Goal: Transaction & Acquisition: Subscribe to service/newsletter

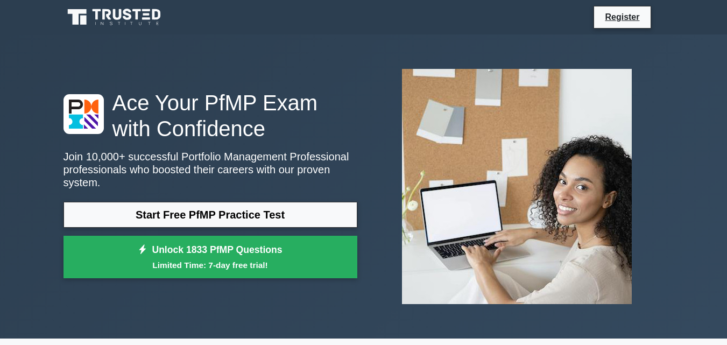
click at [162, 206] on link "Start Free PfMP Practice Test" at bounding box center [211, 215] width 294 height 26
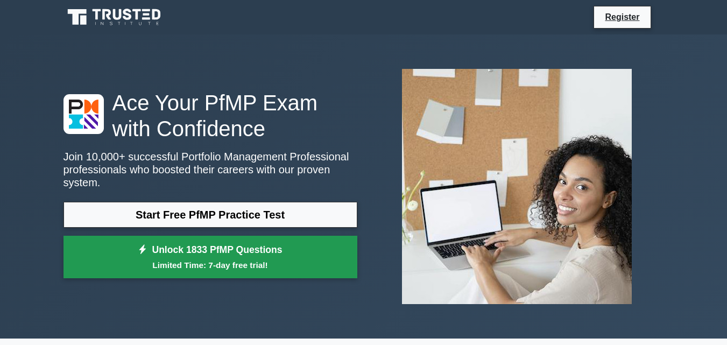
click at [150, 259] on small "Limited Time: 7-day free trial!" at bounding box center [210, 265] width 267 height 12
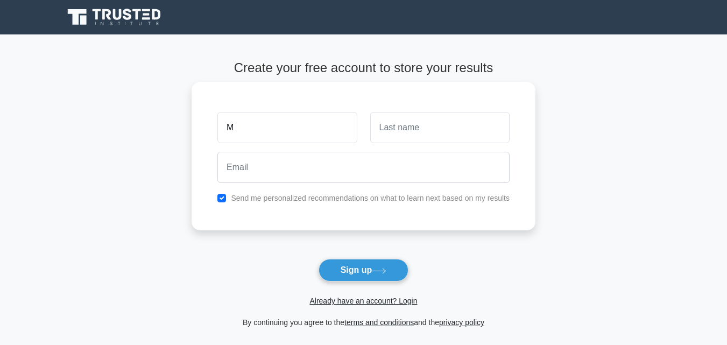
type input "Md"
click at [409, 132] on input "text" at bounding box center [439, 127] width 139 height 31
type input "Alem"
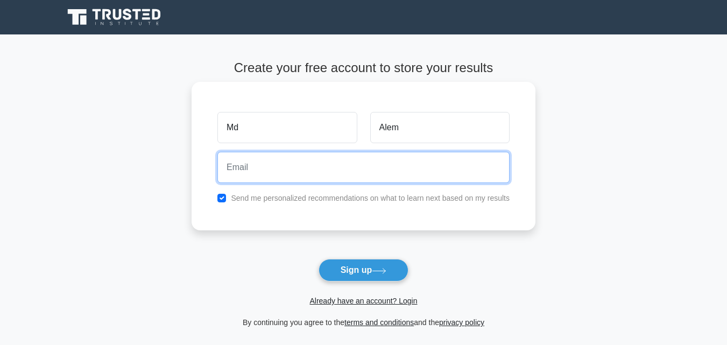
click at [286, 169] on input "email" at bounding box center [364, 167] width 292 height 31
type input "alamgir22nd@gmail.com"
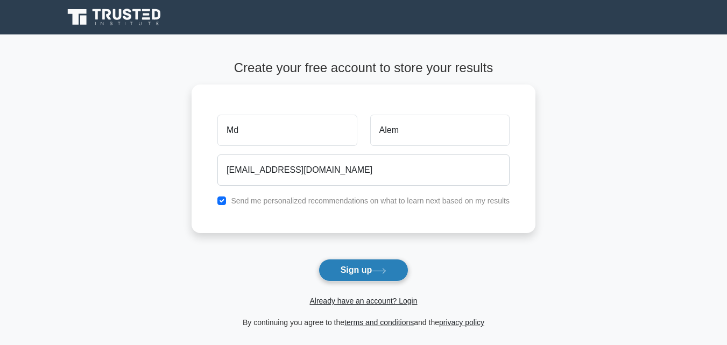
click at [331, 266] on button "Sign up" at bounding box center [364, 270] width 90 height 23
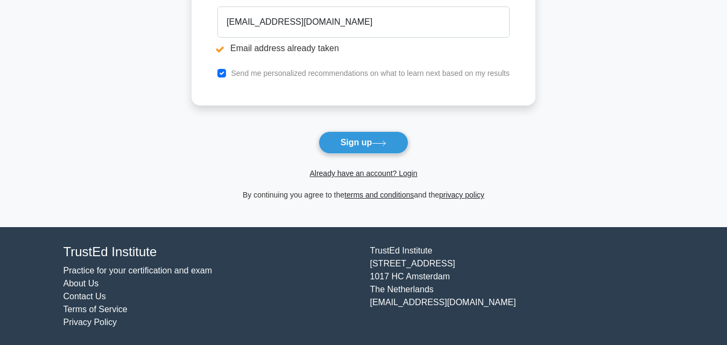
scroll to position [190, 0]
